Goal: Information Seeking & Learning: Learn about a topic

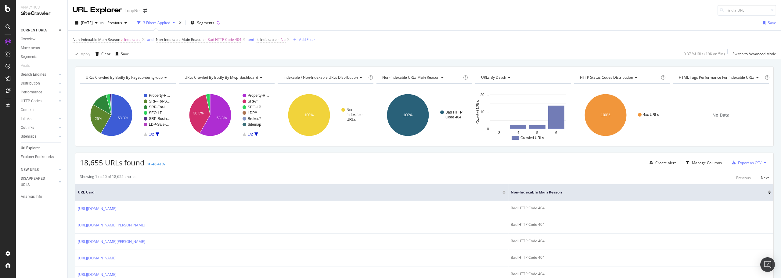
scroll to position [427, 0]
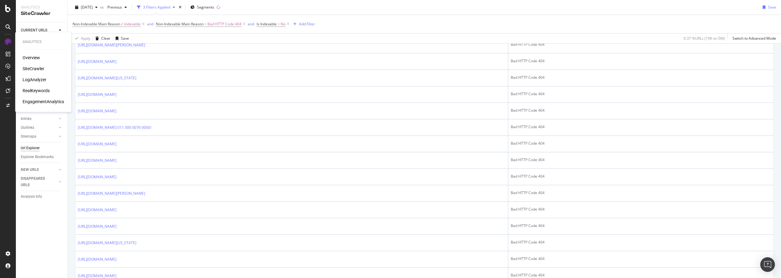
click at [35, 79] on div "LogAnalyzer" at bounding box center [35, 80] width 24 height 6
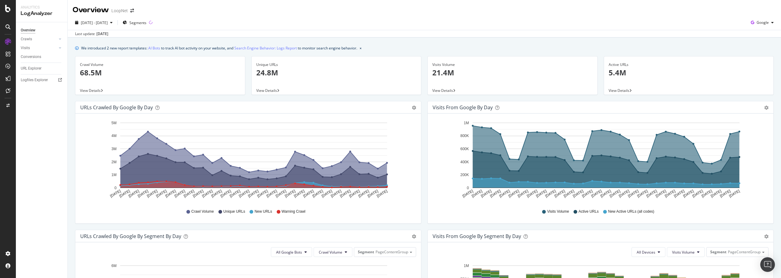
click at [97, 73] on p "68.5M" at bounding box center [160, 72] width 160 height 10
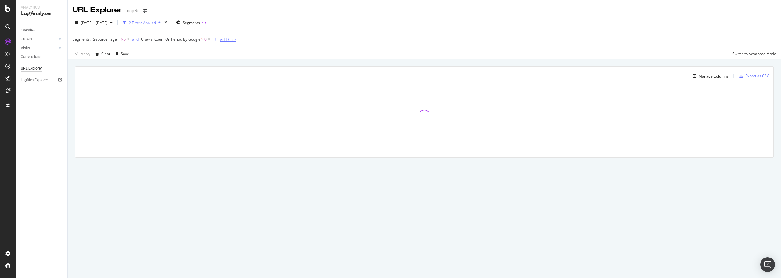
click at [226, 40] on div "Add Filter" at bounding box center [228, 39] width 16 height 5
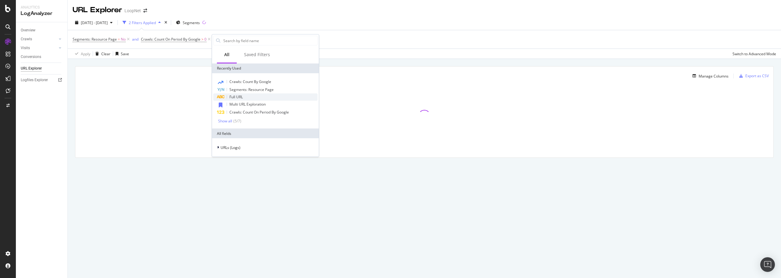
click at [249, 97] on div "Full URL" at bounding box center [265, 96] width 104 height 7
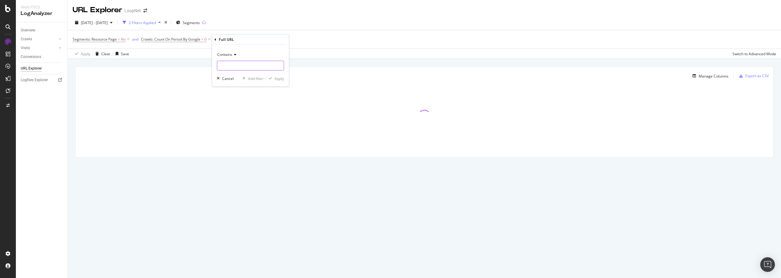
click at [239, 65] on input "text" at bounding box center [250, 66] width 66 height 10
type input "/multi/"
click at [280, 80] on div "Apply" at bounding box center [279, 78] width 9 height 5
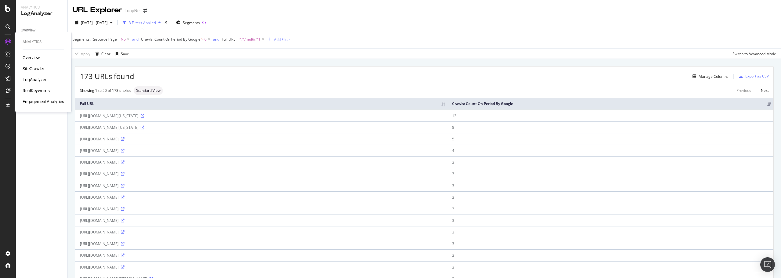
click at [34, 67] on div "SiteCrawler" at bounding box center [34, 69] width 22 height 6
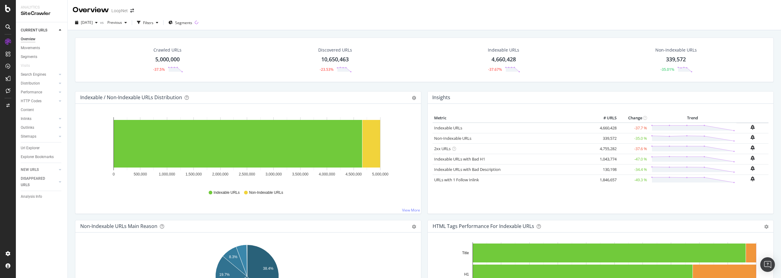
click at [174, 59] on div "5,000,000" at bounding box center [167, 60] width 24 height 8
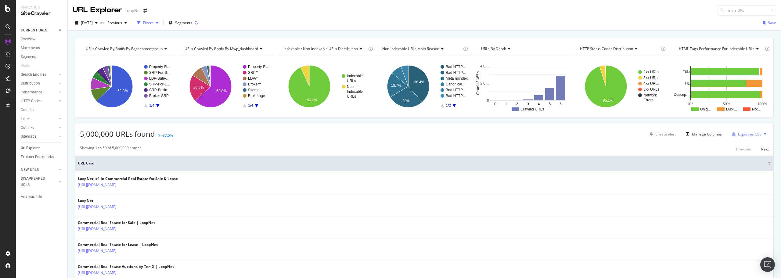
click at [153, 21] on div "Filters" at bounding box center [148, 22] width 10 height 5
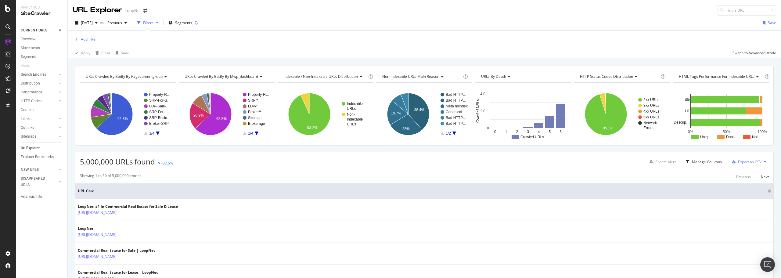
click at [89, 40] on div "Add Filter" at bounding box center [89, 39] width 16 height 5
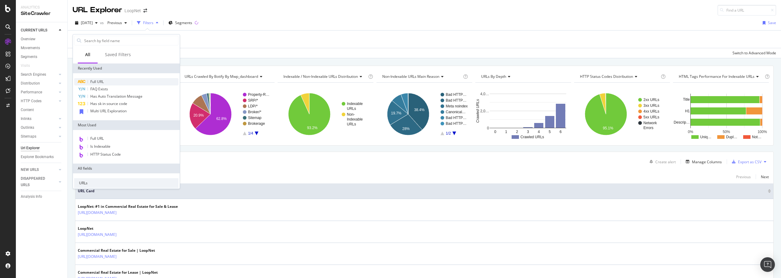
click at [101, 81] on span "Full URL" at bounding box center [96, 81] width 13 height 5
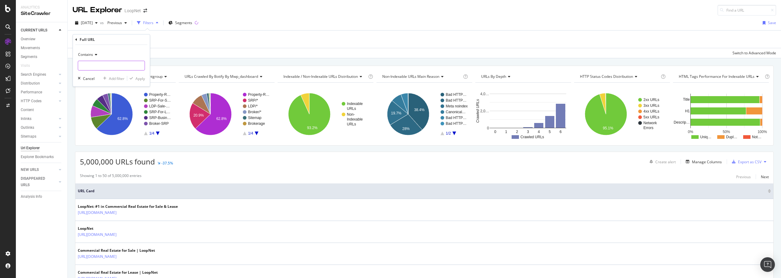
click at [102, 68] on input "text" at bounding box center [111, 66] width 66 height 10
type input "/multi/"
click at [138, 78] on div "Apply" at bounding box center [139, 78] width 9 height 5
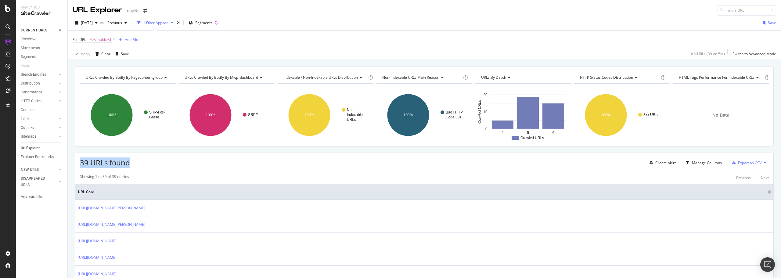
drag, startPoint x: 81, startPoint y: 164, endPoint x: 135, endPoint y: 163, distance: 54.0
click at [135, 163] on div "39 URLs found Create alert Manage Columns Export as CSV" at bounding box center [424, 160] width 698 height 15
click at [166, 160] on div "39 URLs found Create alert Manage Columns Export as CSV" at bounding box center [424, 160] width 698 height 15
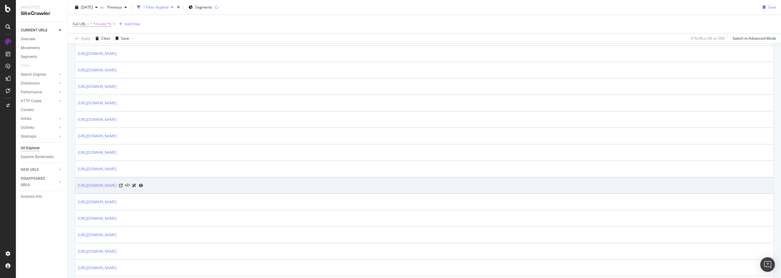
scroll to position [336, 0]
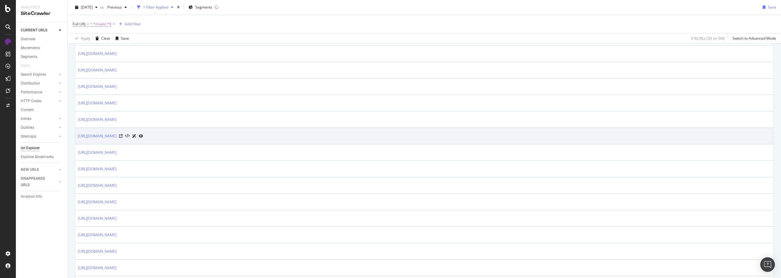
click at [143, 135] on icon at bounding box center [141, 136] width 4 height 4
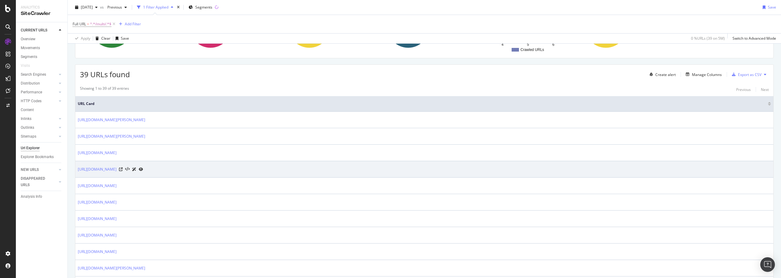
scroll to position [81, 0]
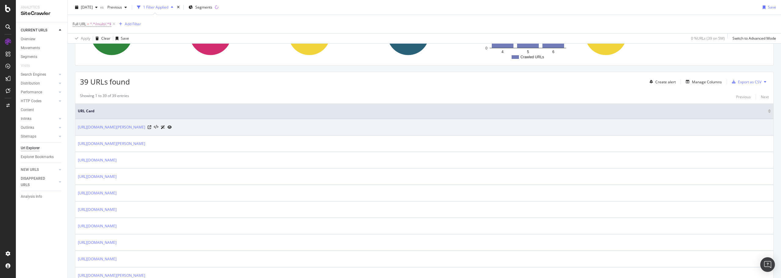
click at [172, 127] on icon at bounding box center [169, 127] width 4 height 4
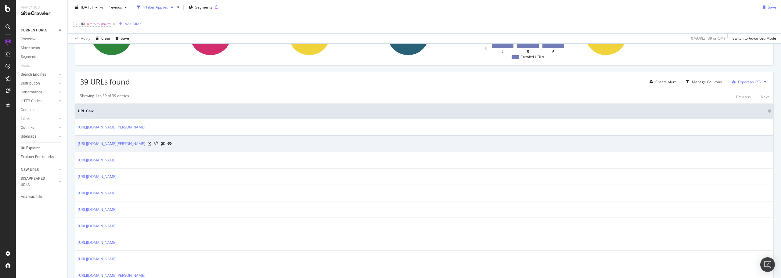
click at [172, 144] on icon at bounding box center [169, 144] width 4 height 4
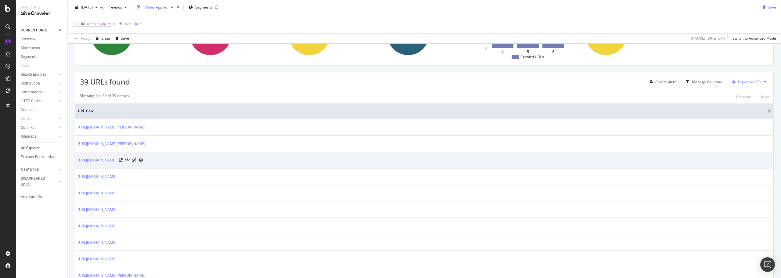
click at [143, 158] on icon at bounding box center [141, 160] width 4 height 4
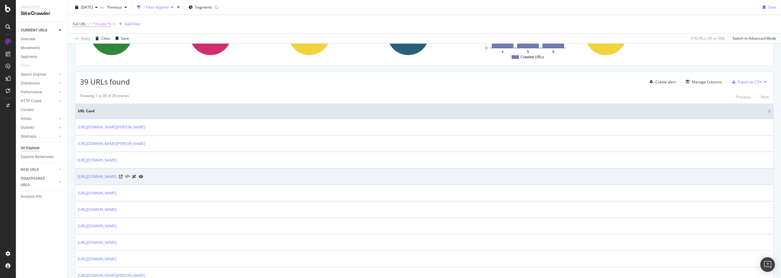
click at [143, 175] on icon at bounding box center [141, 177] width 4 height 4
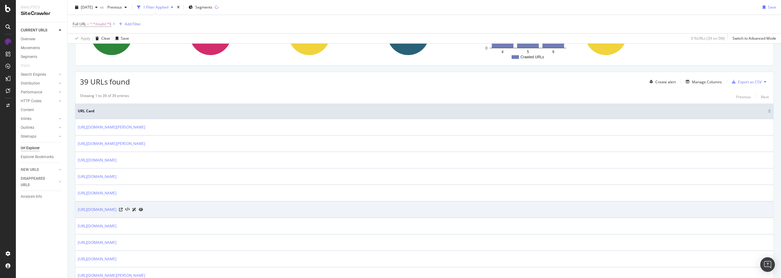
click at [143, 210] on icon at bounding box center [141, 210] width 4 height 4
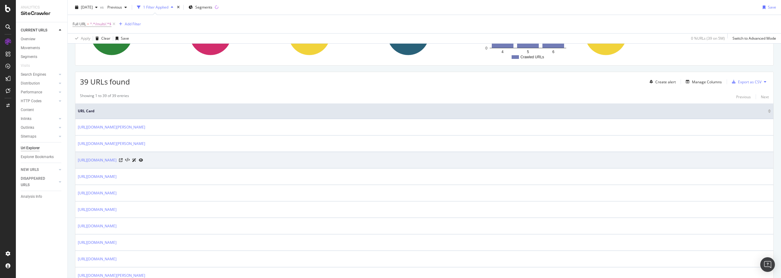
click at [143, 160] on icon at bounding box center [141, 160] width 4 height 4
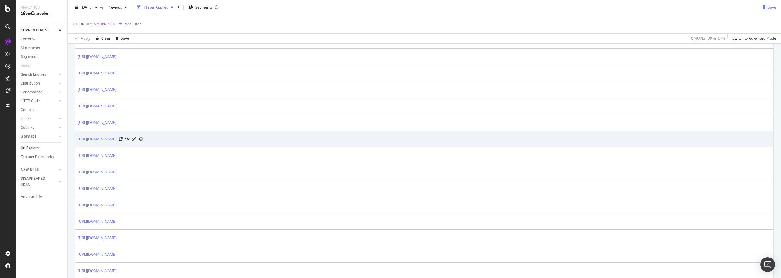
scroll to position [508, 0]
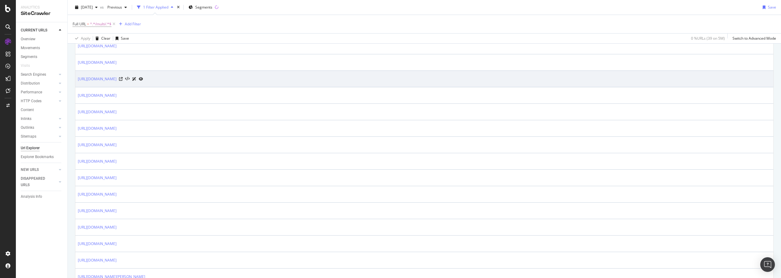
click at [143, 79] on icon at bounding box center [141, 79] width 4 height 4
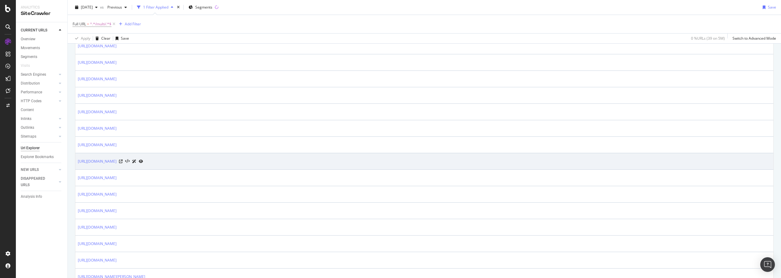
click at [143, 161] on icon at bounding box center [141, 162] width 4 height 4
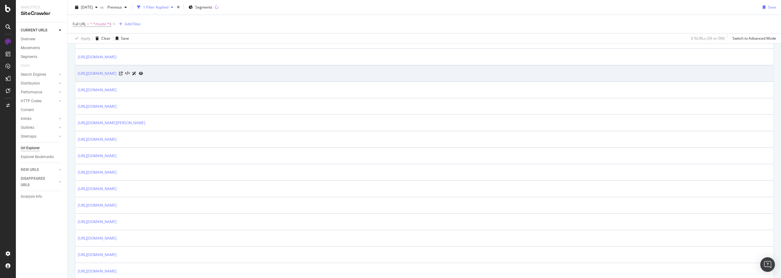
scroll to position [20, 0]
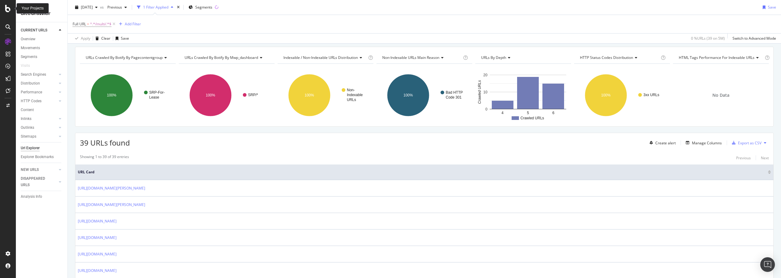
click at [8, 7] on icon at bounding box center [7, 8] width 5 height 7
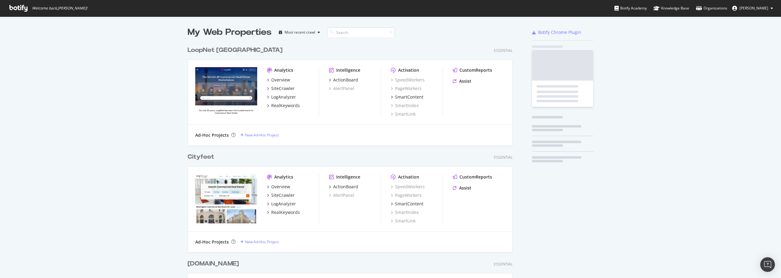
scroll to position [273, 772]
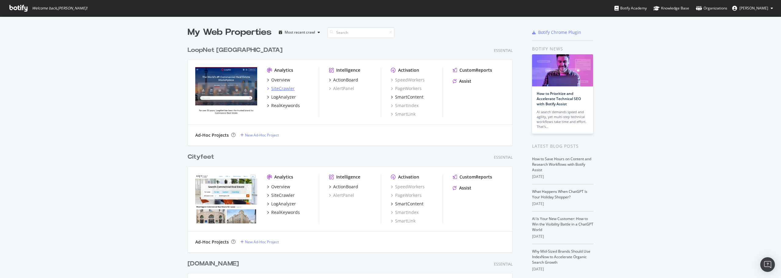
click at [281, 87] on div "SiteCrawler" at bounding box center [282, 88] width 23 height 6
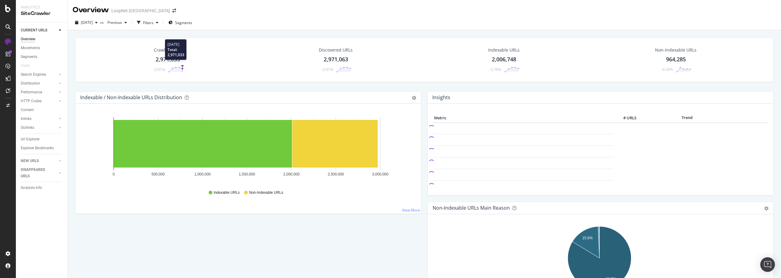
click at [181, 68] on circle at bounding box center [182, 68] width 2 height 2
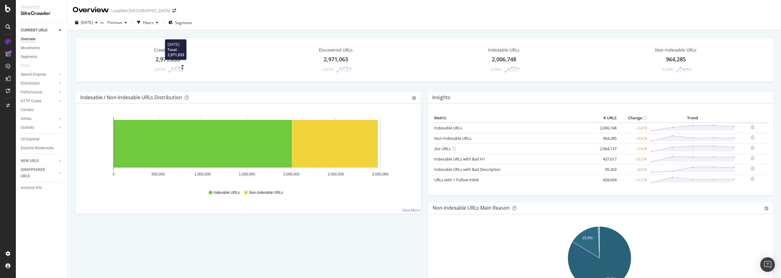
click at [181, 68] on polygon at bounding box center [175, 69] width 13 height 4
